Goal: Task Accomplishment & Management: Use online tool/utility

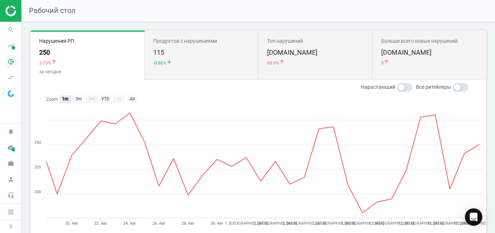
click at [15, 59] on icon "pie_chart_outlined" at bounding box center [11, 62] width 14 height 14
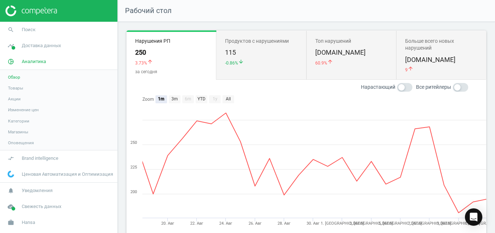
click at [18, 86] on span "Товары" at bounding box center [15, 88] width 15 height 6
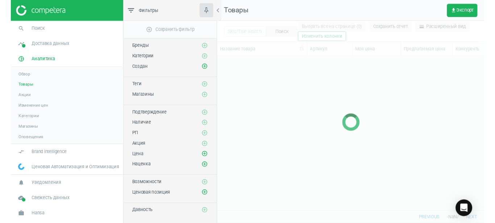
scroll to position [149, 273]
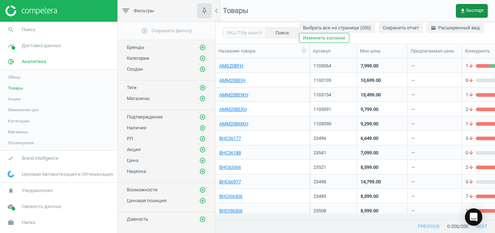
click at [476, 8] on span "get_app Экспорт" at bounding box center [472, 11] width 24 height 6
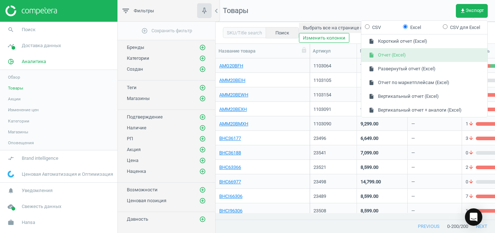
click at [423, 58] on button "insert_drive_file Отчет (Excel)" at bounding box center [425, 55] width 126 height 14
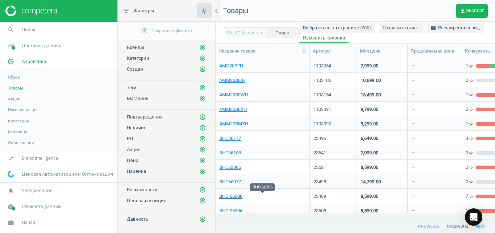
click at [240, 194] on link "BHCI66306" at bounding box center [230, 196] width 23 height 7
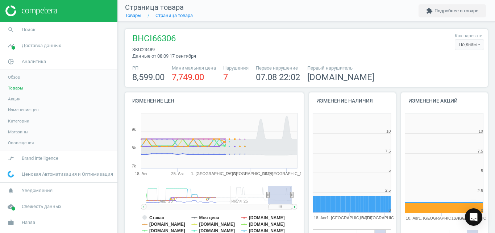
scroll to position [152, 92]
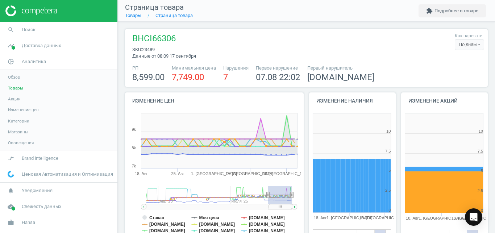
click at [469, 41] on div "По дням" at bounding box center [469, 44] width 29 height 11
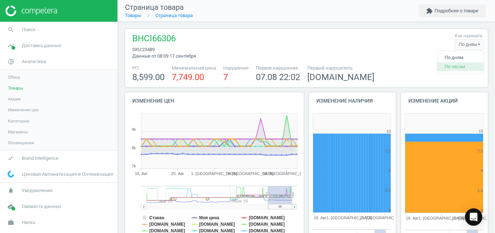
click at [449, 70] on button "По часам" at bounding box center [461, 66] width 46 height 9
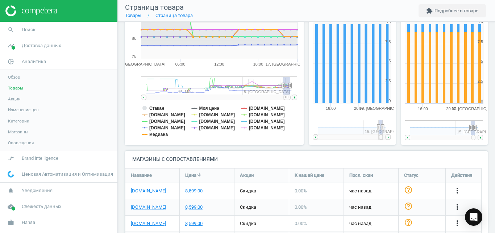
scroll to position [113, 0]
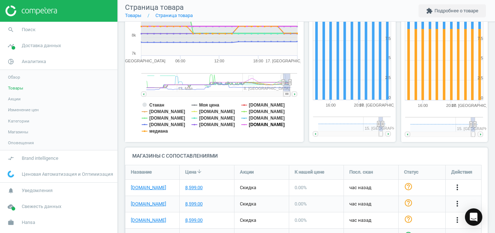
click at [258, 122] on tspan "[DOMAIN_NAME]" at bounding box center [267, 124] width 36 height 5
click at [251, 116] on tspan "[DOMAIN_NAME]" at bounding box center [267, 118] width 36 height 5
click at [211, 118] on tspan "[DOMAIN_NAME]" at bounding box center [217, 118] width 36 height 5
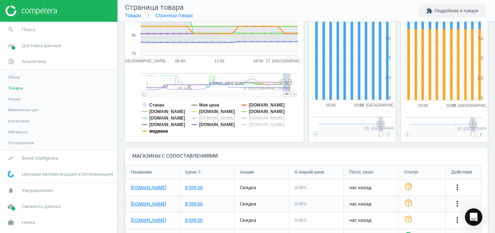
drag, startPoint x: 161, startPoint y: 130, endPoint x: 161, endPoint y: 126, distance: 4.0
click at [161, 126] on g "Стакан Моя цена Rozetka.com.ua Foxtrot.com.ua Comfy.ua epicentrk.ua Eldorado.ua…" at bounding box center [213, 118] width 143 height 31
drag, startPoint x: 161, startPoint y: 126, endPoint x: 164, endPoint y: 120, distance: 7.1
click at [164, 120] on g "Стакан Моя цена Rozetka.com.ua Foxtrot.com.ua Comfy.ua epicentrk.ua Eldorado.ua…" at bounding box center [213, 118] width 143 height 31
click at [164, 120] on tspan "[DOMAIN_NAME]" at bounding box center [167, 118] width 36 height 5
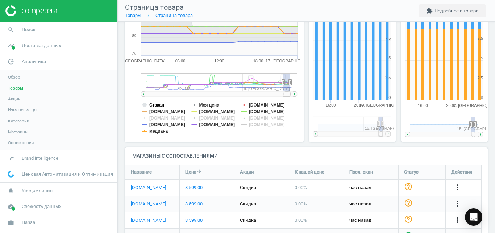
click at [161, 106] on tspan "Стакан" at bounding box center [156, 105] width 15 height 5
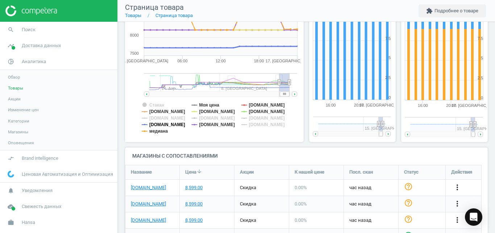
click at [160, 123] on tspan "[DOMAIN_NAME]" at bounding box center [167, 124] width 36 height 5
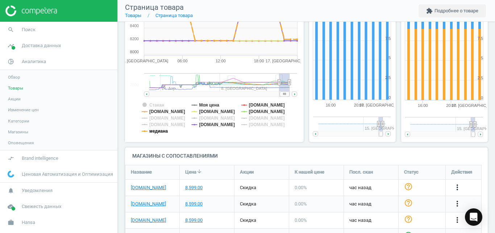
click at [161, 132] on tspan "медиана" at bounding box center [158, 131] width 18 height 5
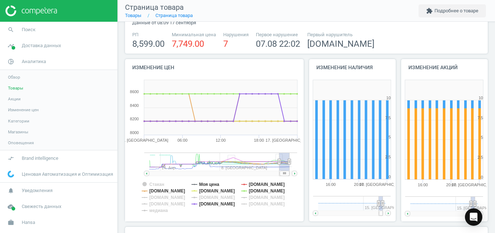
scroll to position [32, 0]
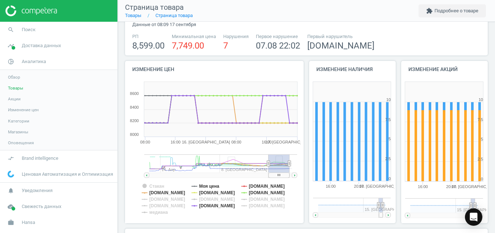
drag, startPoint x: 279, startPoint y: 164, endPoint x: 263, endPoint y: 164, distance: 16.0
click at [267, 164] on icon at bounding box center [268, 163] width 3 height 5
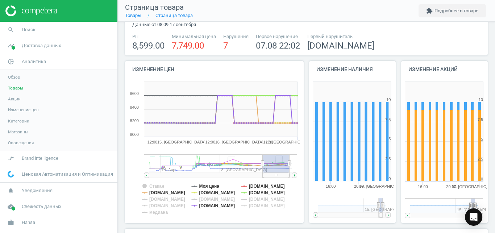
drag, startPoint x: 277, startPoint y: 177, endPoint x: 293, endPoint y: 173, distance: 16.3
click at [293, 173] on g at bounding box center [220, 175] width 153 height 5
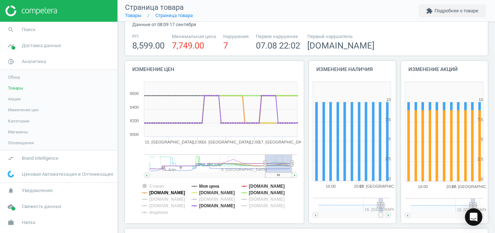
click at [179, 194] on tspan "[DOMAIN_NAME]" at bounding box center [167, 192] width 36 height 5
click at [263, 193] on tspan "[DOMAIN_NAME]" at bounding box center [267, 192] width 36 height 5
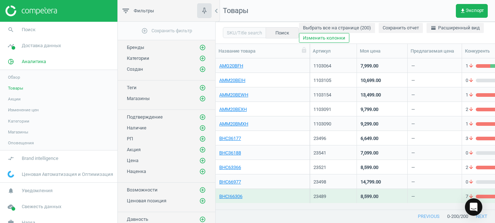
scroll to position [0, 0]
